Goal: Task Accomplishment & Management: Use online tool/utility

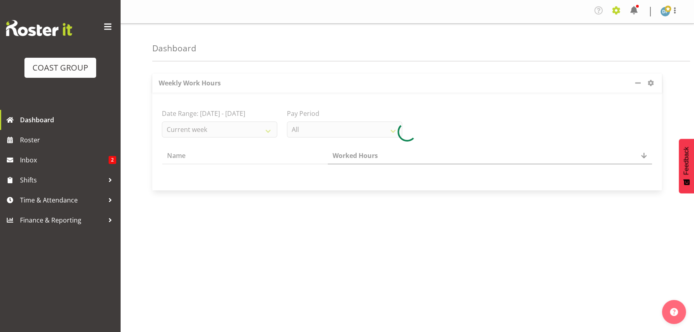
click at [614, 7] on span at bounding box center [616, 10] width 13 height 13
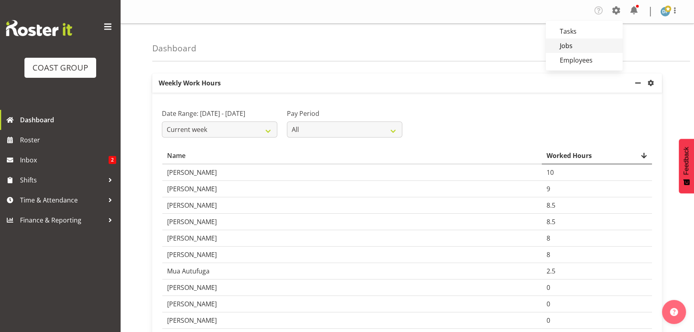
click at [563, 44] on link "Jobs" at bounding box center [583, 45] width 77 height 14
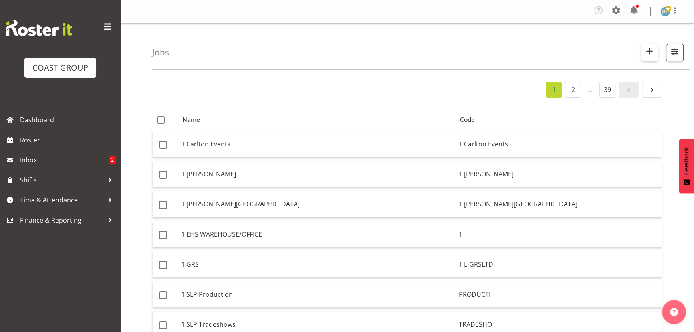
click at [646, 51] on span "button" at bounding box center [649, 51] width 10 height 10
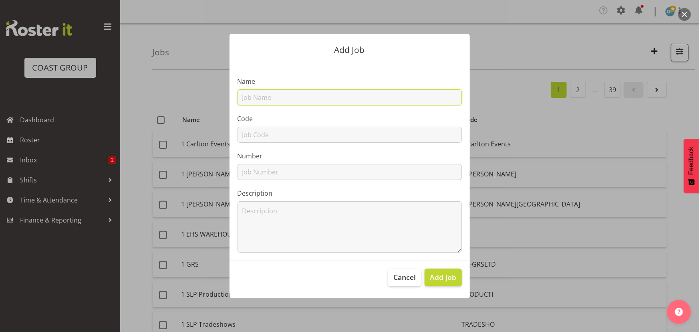
click at [324, 95] on input "text" at bounding box center [349, 97] width 224 height 16
type input "22510033 - Cirtex @ NZGS"
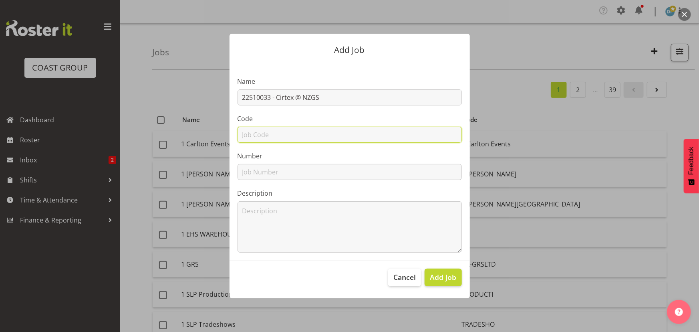
click at [310, 136] on input "text" at bounding box center [349, 135] width 224 height 16
type input "22510033"
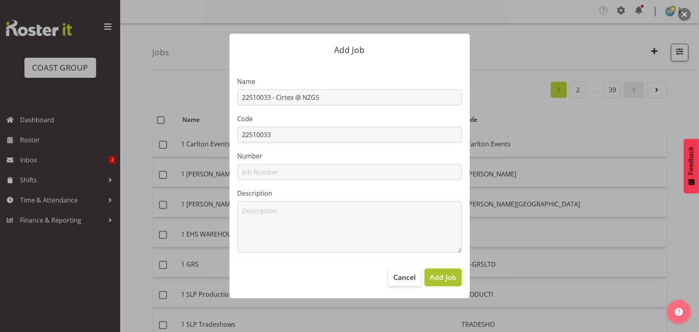
click at [451, 272] on span "Add Job" at bounding box center [443, 277] width 26 height 10
